Goal: Share content

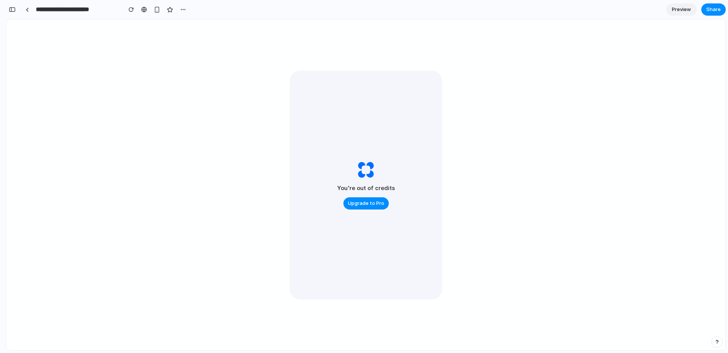
scroll to position [4752, 0]
click at [27, 6] on link at bounding box center [26, 9] width 11 height 11
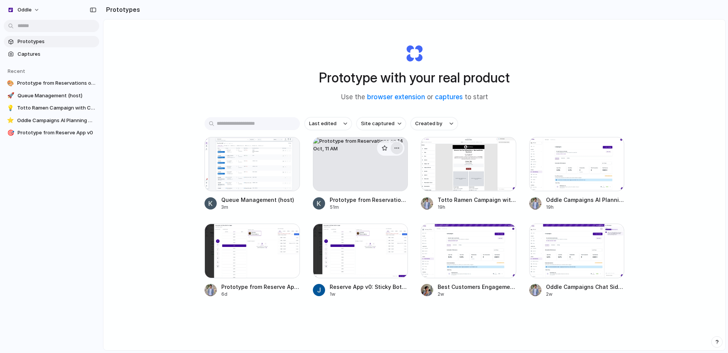
click at [397, 146] on div "button" at bounding box center [397, 148] width 6 height 6
click at [367, 204] on span "Delete" at bounding box center [366, 202] width 16 height 8
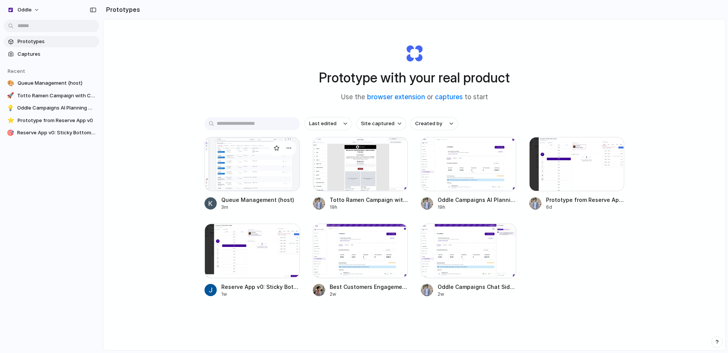
click at [252, 182] on div at bounding box center [251, 164] width 95 height 54
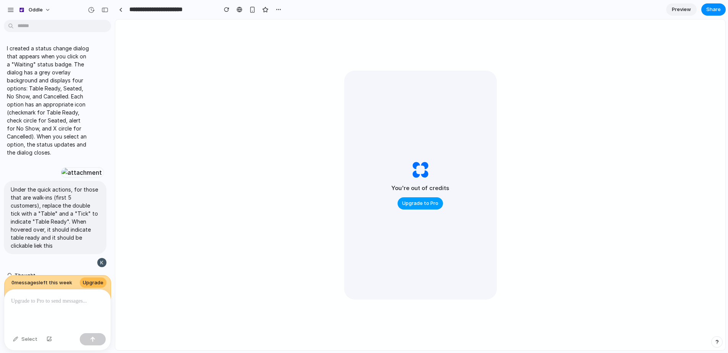
click at [423, 201] on span "Upgrade to Pro" at bounding box center [420, 203] width 36 height 8
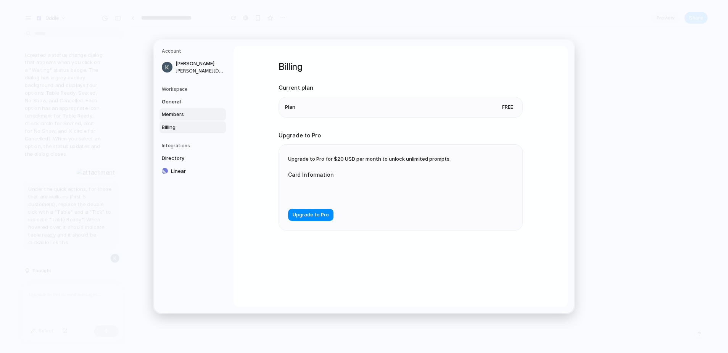
click at [195, 112] on span "Members" at bounding box center [186, 115] width 49 height 8
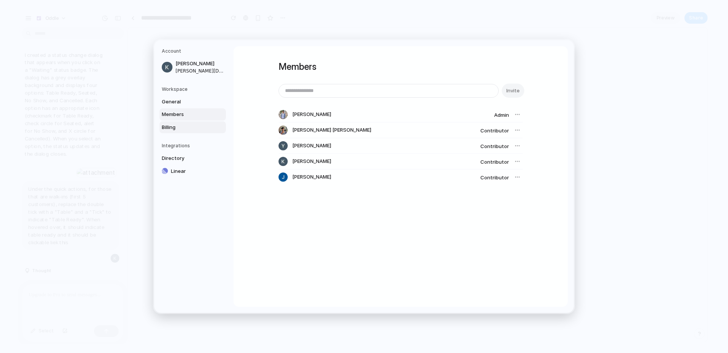
click at [192, 125] on span "Billing" at bounding box center [186, 128] width 49 height 8
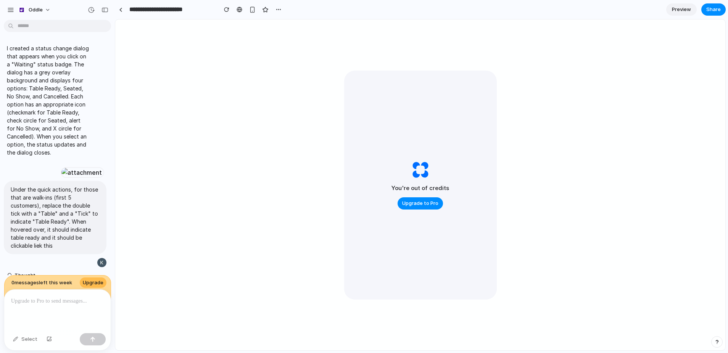
click at [687, 9] on span "Preview" at bounding box center [681, 10] width 19 height 8
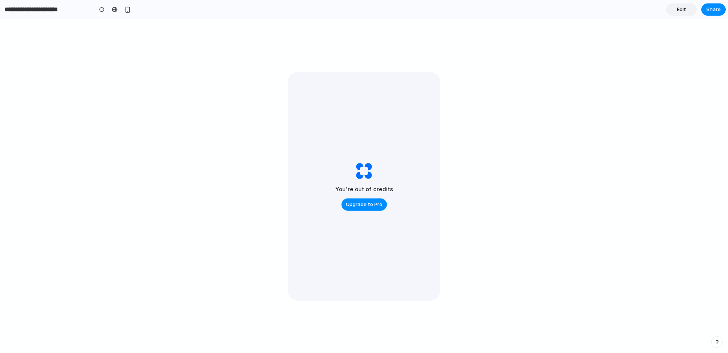
click at [679, 9] on span "Edit" at bounding box center [680, 10] width 9 height 8
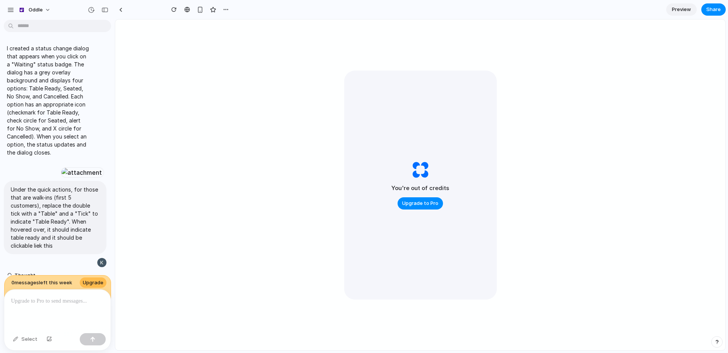
scroll to position [3776, 0]
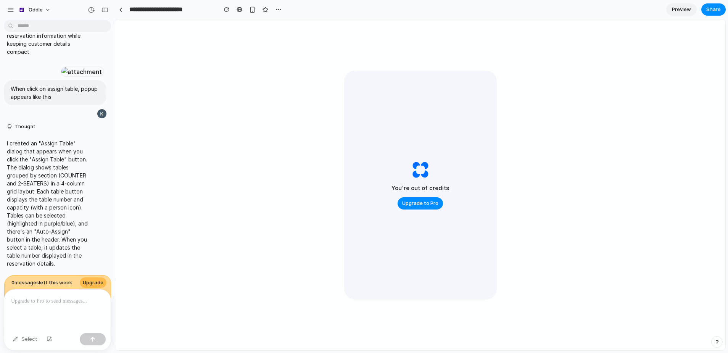
click at [679, 9] on span "Preview" at bounding box center [681, 10] width 19 height 8
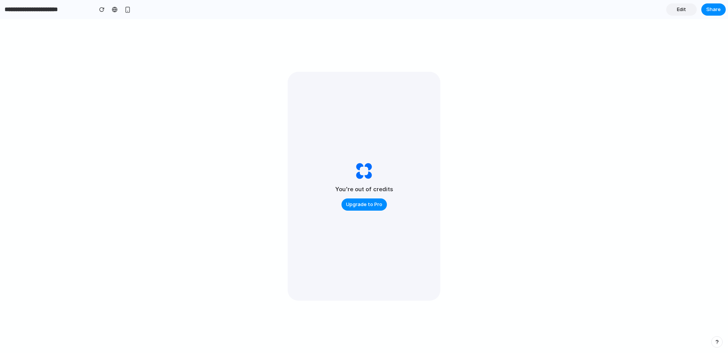
click at [727, 12] on header "**********" at bounding box center [364, 9] width 728 height 19
click at [715, 9] on span "Share" at bounding box center [713, 10] width 14 height 8
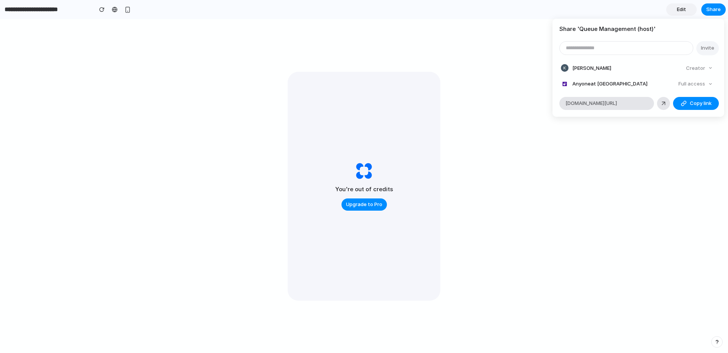
click at [686, 84] on div "Full access" at bounding box center [695, 84] width 40 height 11
click at [692, 101] on span "Copy link" at bounding box center [700, 104] width 22 height 8
click at [623, 141] on div "Share ' Queue Management (host) ' Invite [PERSON_NAME] Creator Anyone at Oddle …" at bounding box center [364, 176] width 728 height 353
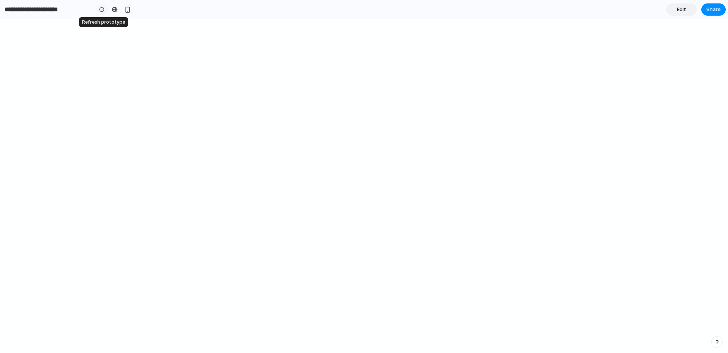
click at [103, 10] on div "button" at bounding box center [101, 9] width 5 height 5
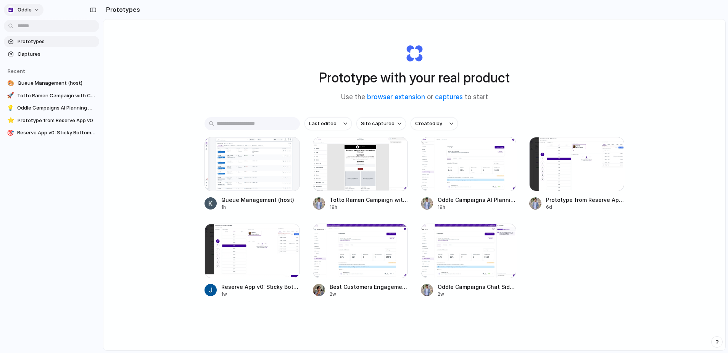
click at [35, 9] on button "Oddle" at bounding box center [24, 10] width 40 height 12
click at [37, 62] on li "Sign out" at bounding box center [36, 64] width 63 height 12
